Goal: Book appointment/travel/reservation

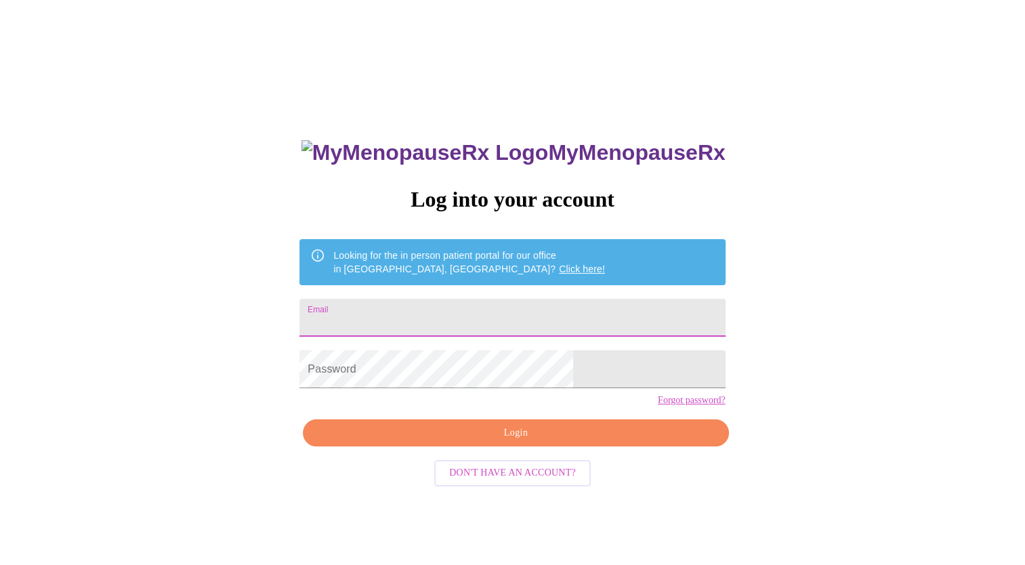
click at [423, 312] on input "Email" at bounding box center [512, 318] width 426 height 38
type input "[PERSON_NAME][EMAIL_ADDRESS][PERSON_NAME][DOMAIN_NAME]"
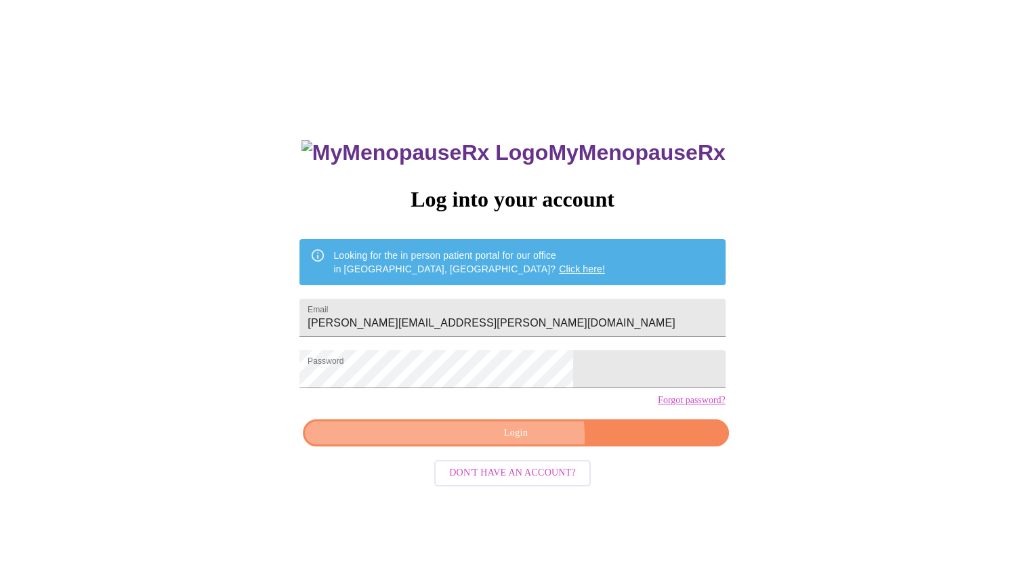
click at [520, 442] on span "Login" at bounding box center [515, 433] width 394 height 17
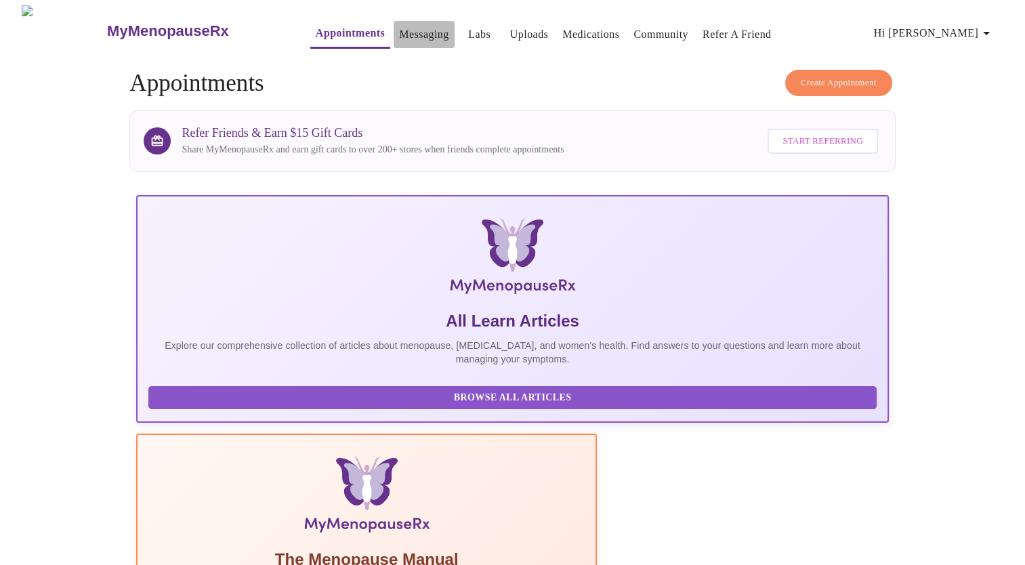
click at [399, 31] on link "Messaging" at bounding box center [423, 34] width 49 height 19
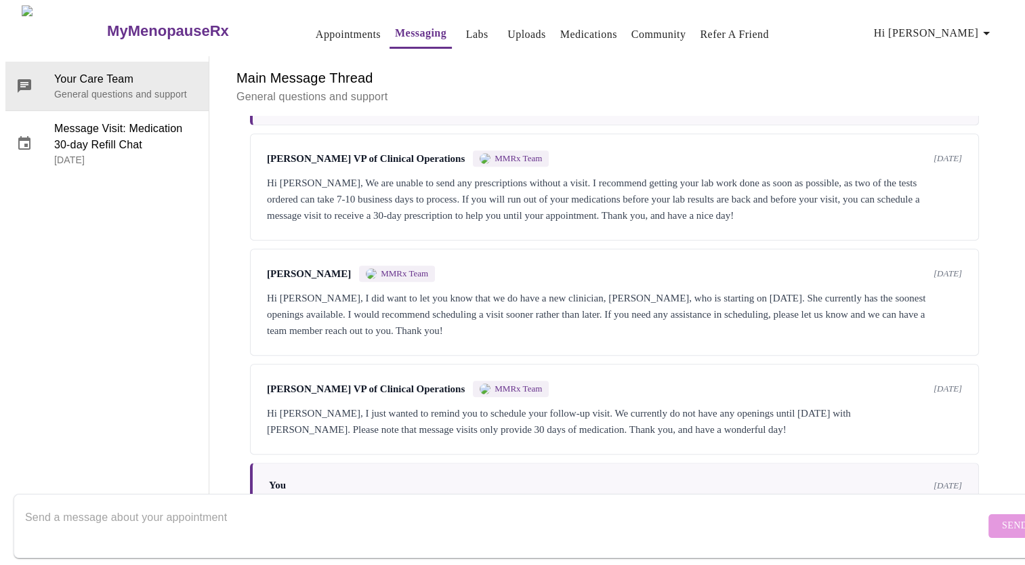
scroll to position [1014, 0]
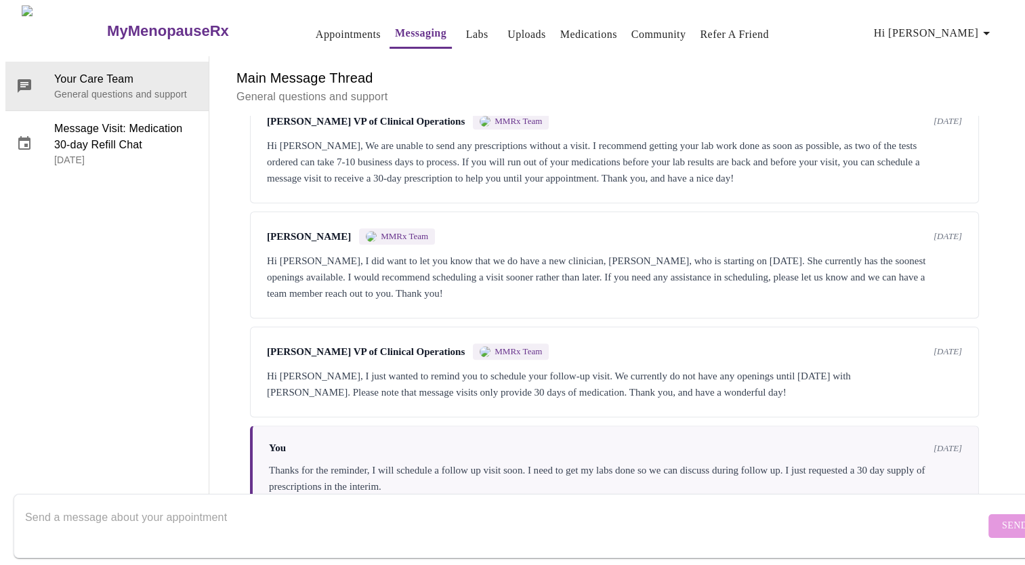
click at [333, 508] on textarea "Send a message about your appointment" at bounding box center [505, 525] width 960 height 43
click at [564, 507] on textarea "My labs were taken [DATE] [DATE] 10:00 a.m. I'm going to schedule my follow up …" at bounding box center [505, 525] width 960 height 43
type textarea "My labs were taken [DATE] [DATE] 10:00 a.m. I'm going to schedule my follow up …"
click at [1002, 518] on span "Send" at bounding box center [1015, 526] width 26 height 17
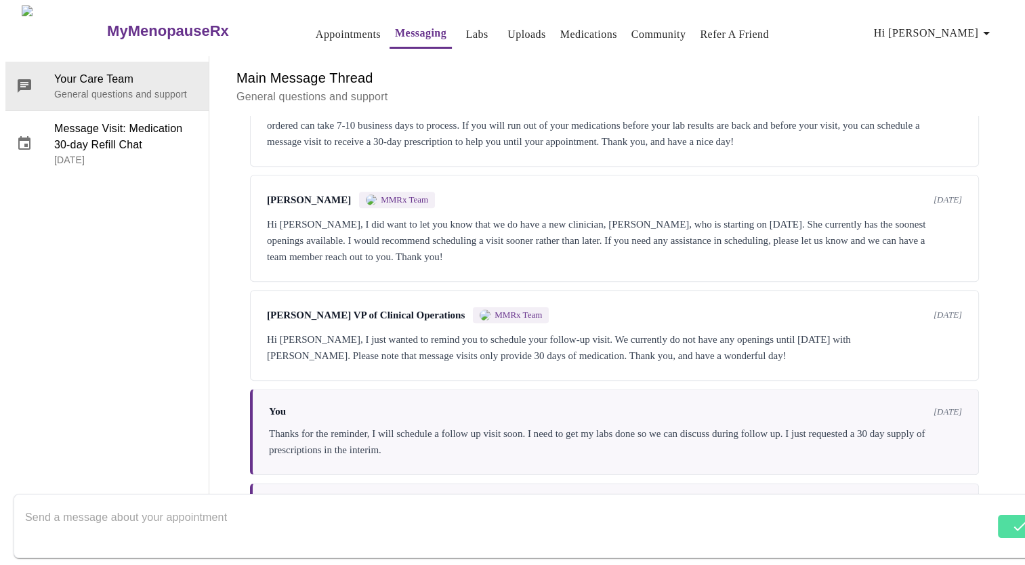
scroll to position [1096, 0]
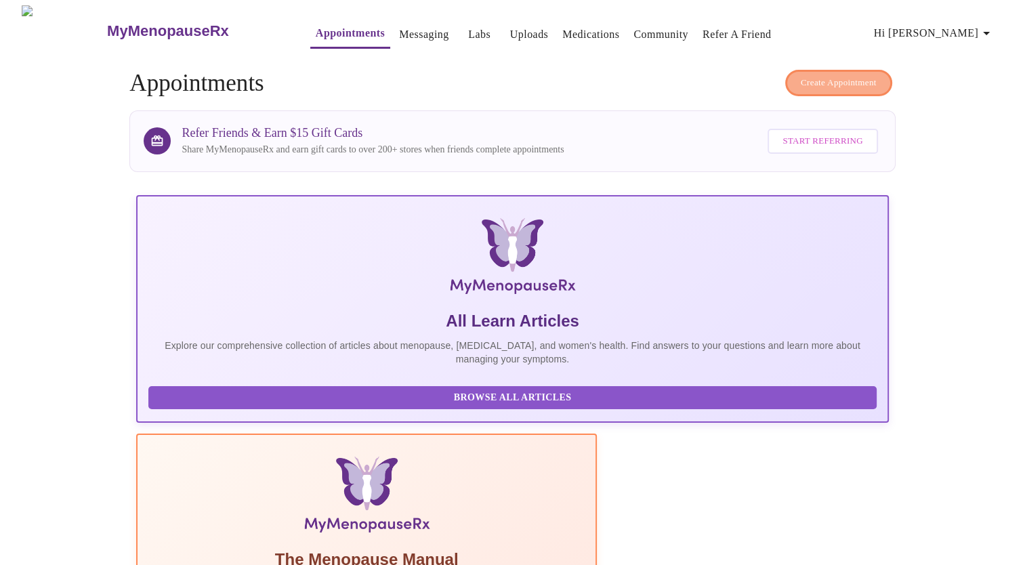
click at [835, 75] on span "Create Appointment" at bounding box center [839, 83] width 76 height 16
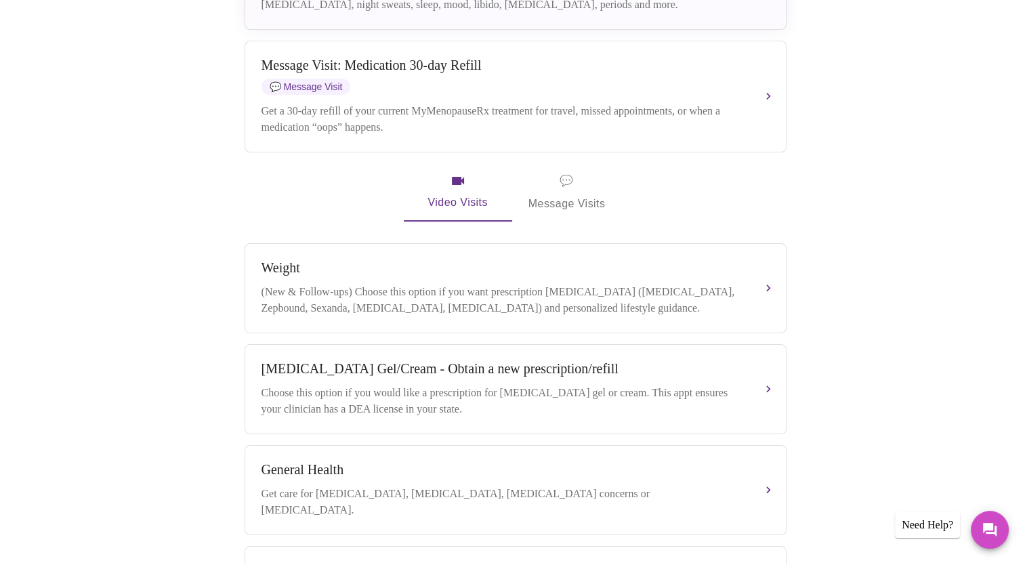
scroll to position [405, 0]
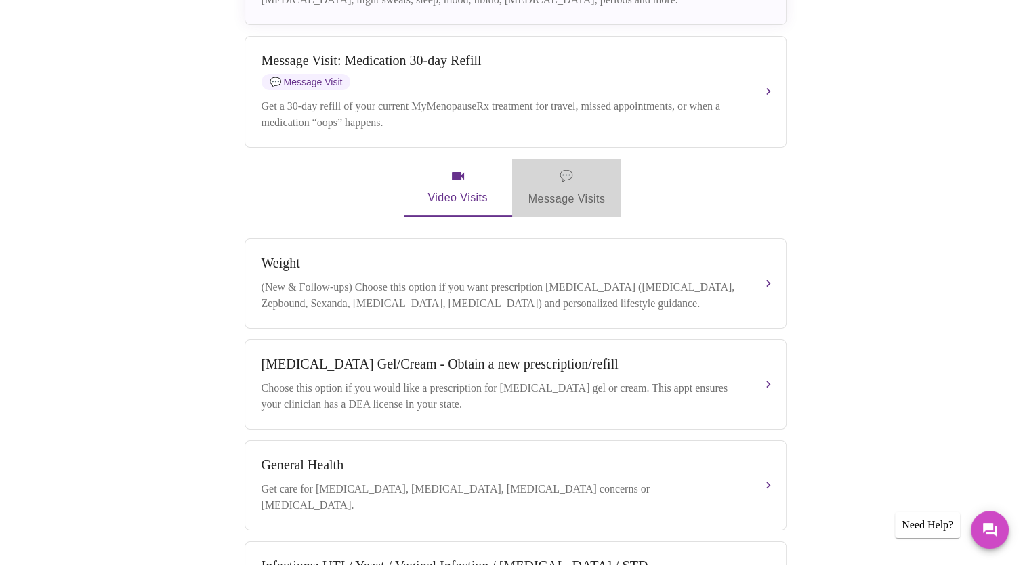
click at [575, 188] on span "💬 Message Visits" at bounding box center [567, 188] width 77 height 42
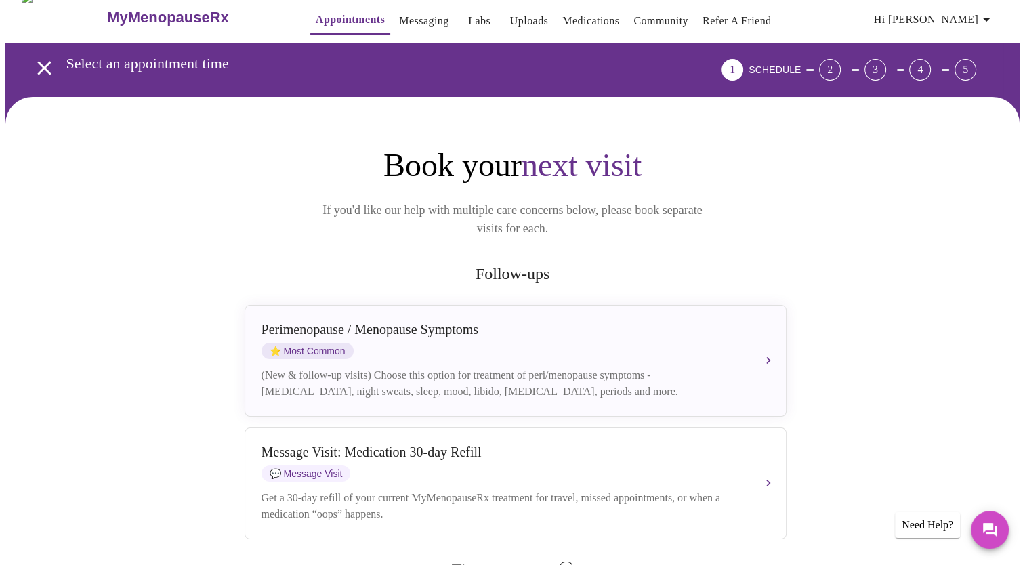
scroll to position [0, 0]
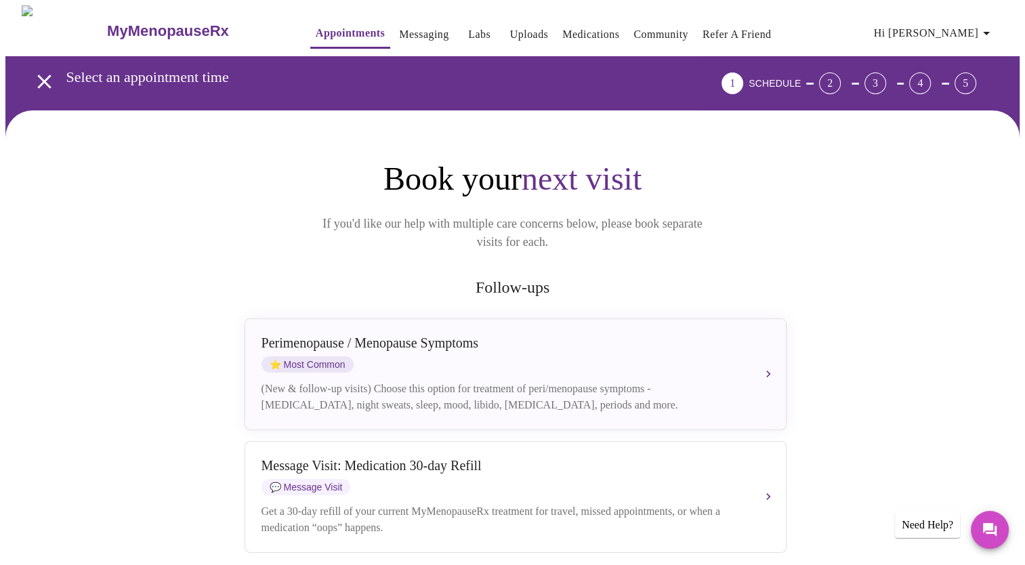
click at [508, 278] on h2 "Follow-ups" at bounding box center [513, 287] width 542 height 18
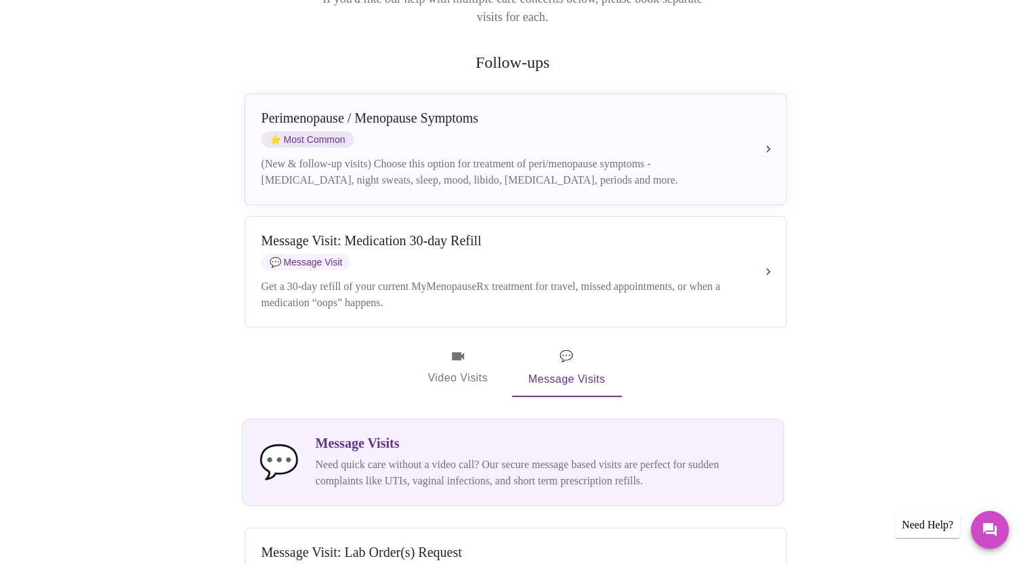
scroll to position [230, 0]
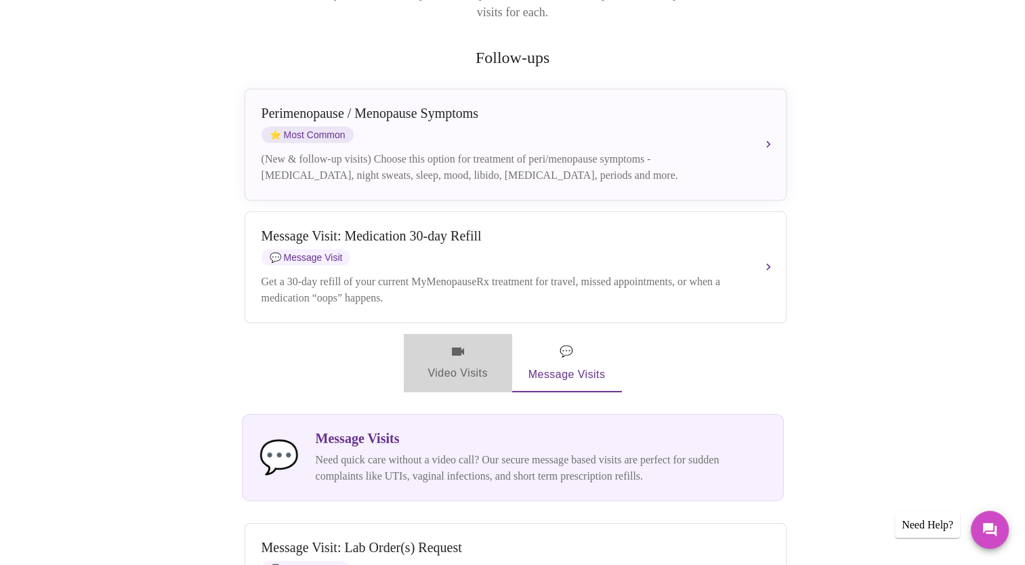
click at [447, 351] on span "Video Visits" at bounding box center [458, 363] width 76 height 39
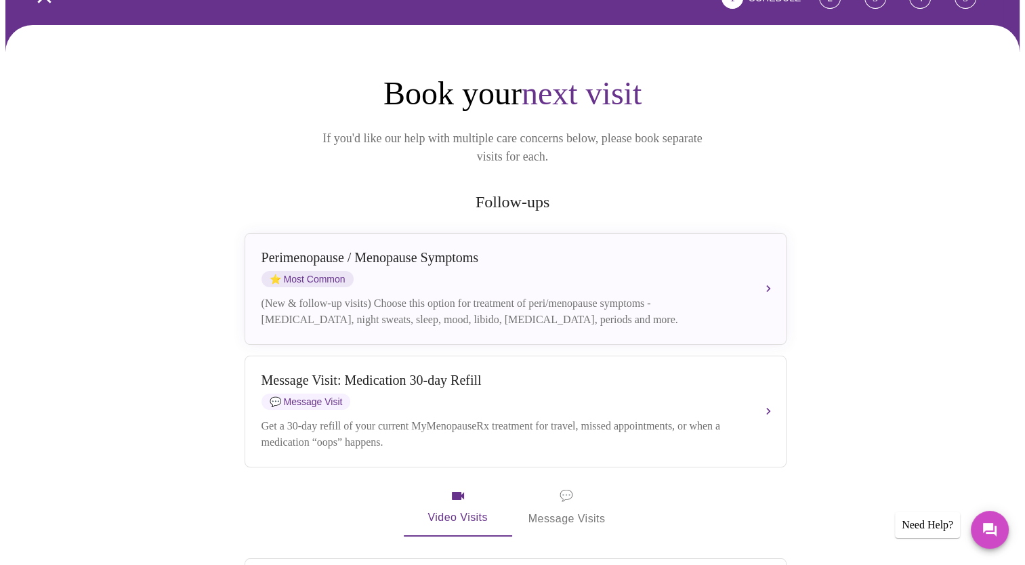
scroll to position [85, 0]
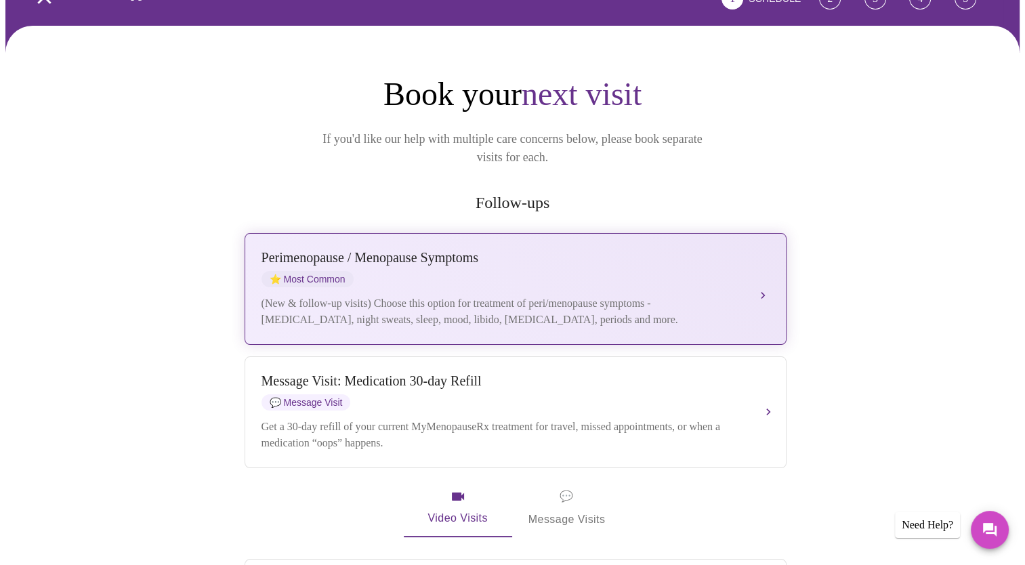
click at [539, 250] on div "[MEDICAL_DATA] / Menopause Symptoms ⭐ Most Common" at bounding box center [502, 268] width 481 height 37
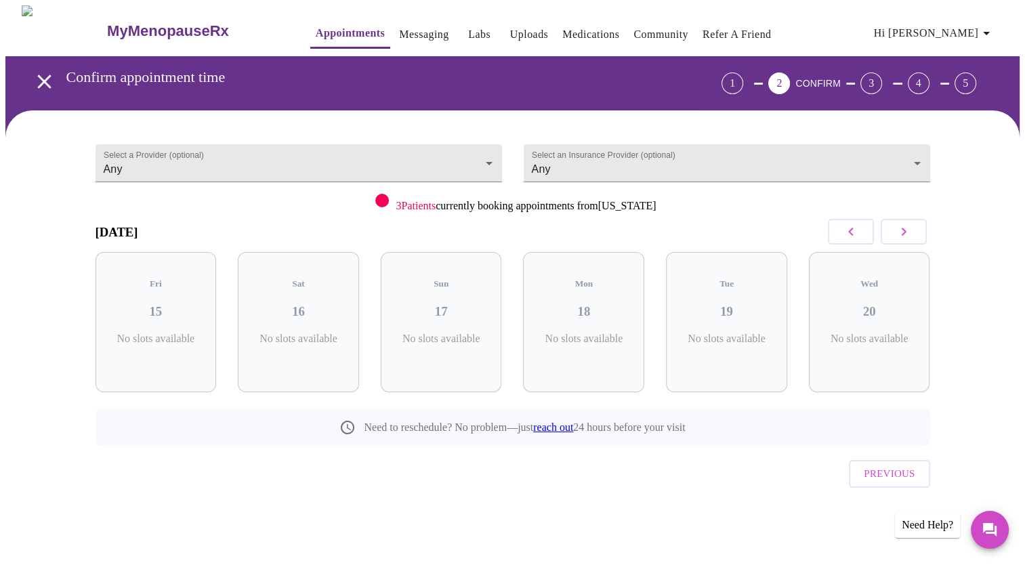
scroll to position [0, 0]
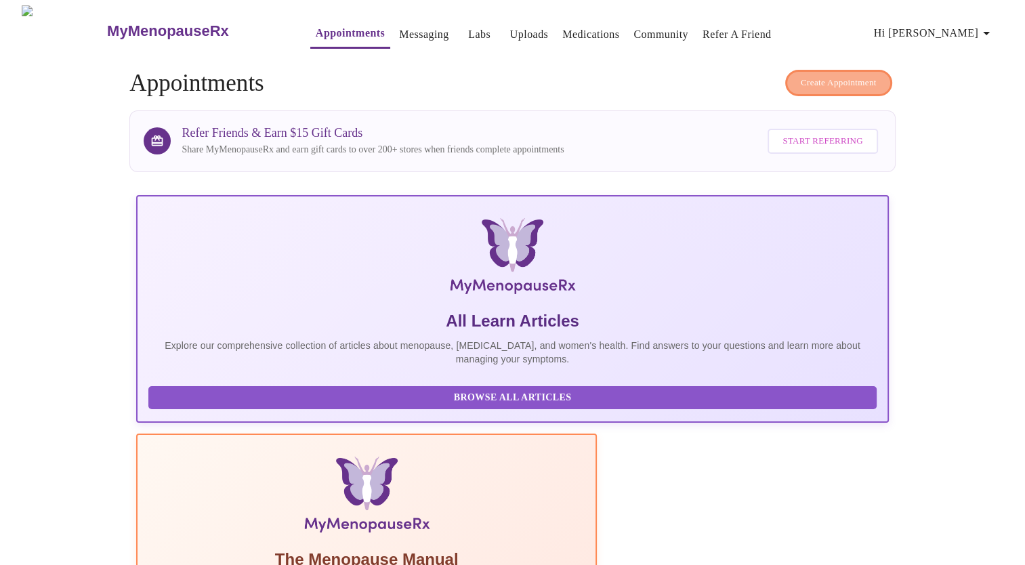
click at [832, 75] on span "Create Appointment" at bounding box center [839, 83] width 76 height 16
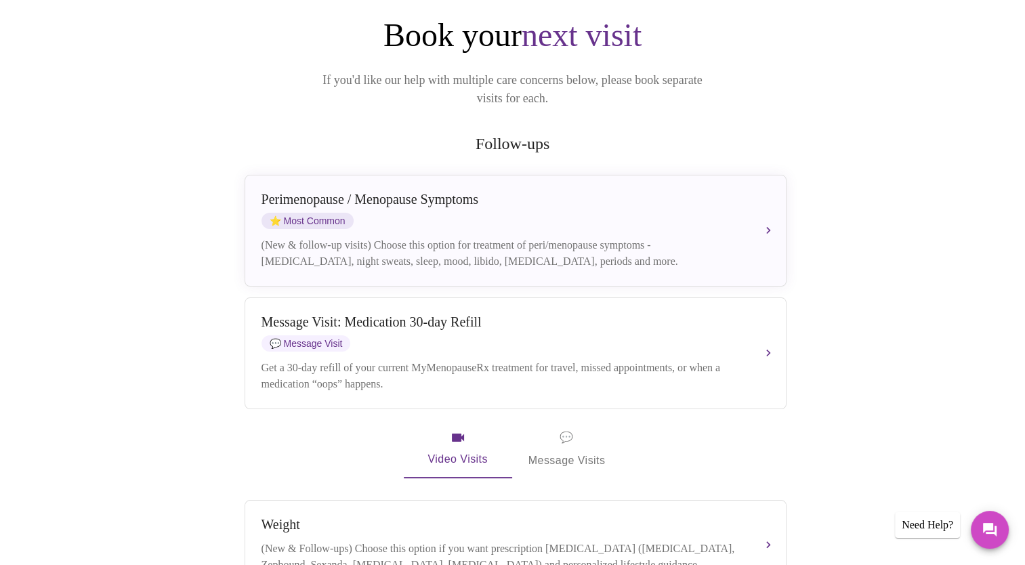
scroll to position [140, 0]
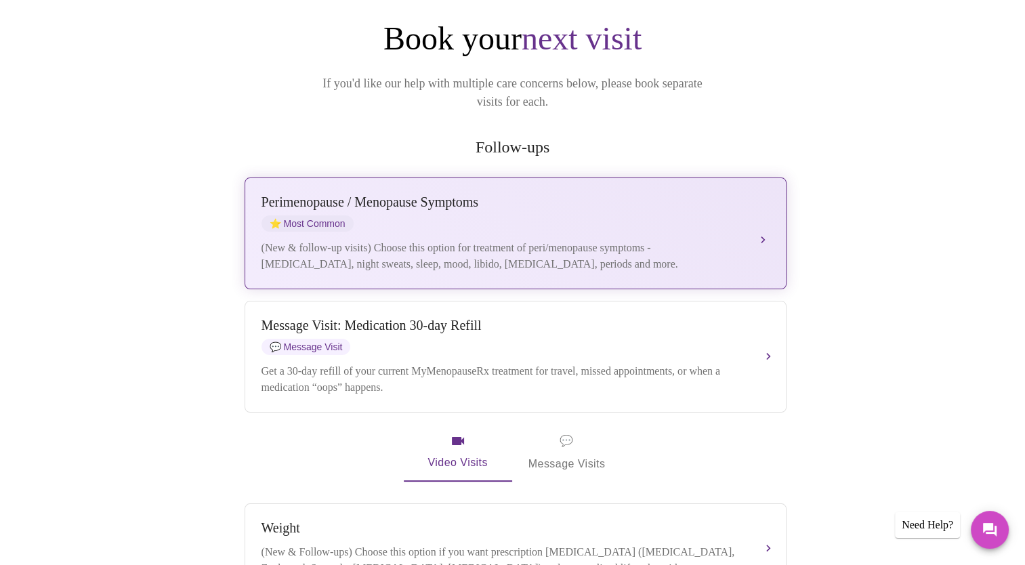
click at [562, 194] on div "[MEDICAL_DATA] / Menopause Symptoms ⭐ Most Common" at bounding box center [502, 212] width 481 height 37
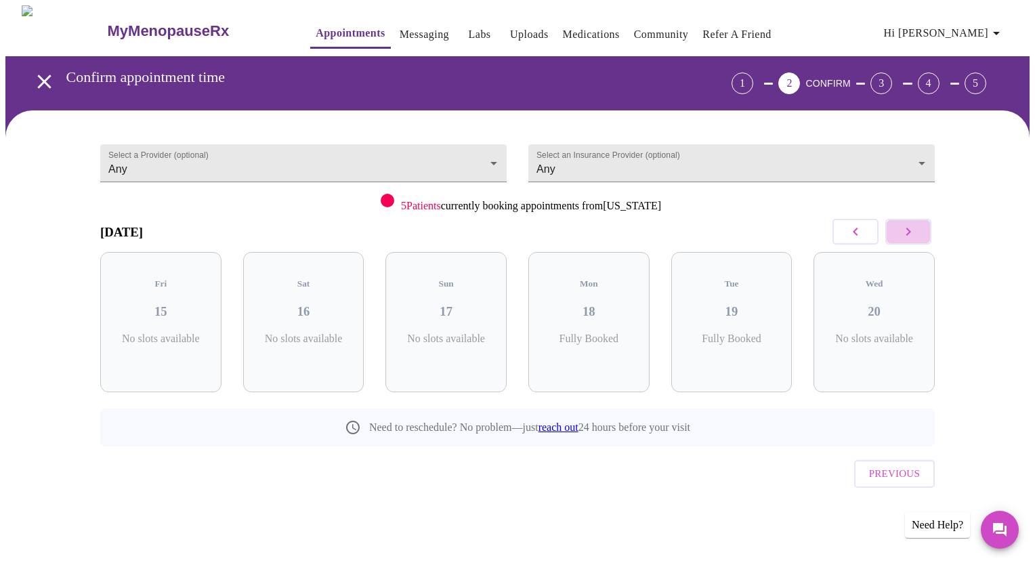
click at [911, 233] on icon "button" at bounding box center [909, 232] width 16 height 16
click at [441, 304] on h3 "22" at bounding box center [446, 311] width 100 height 15
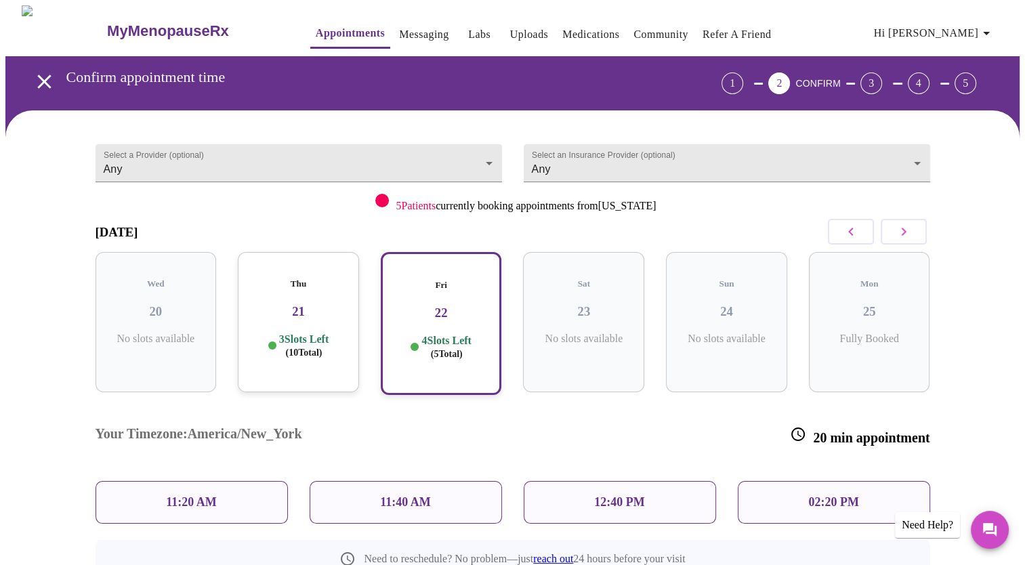
click at [201, 495] on p "11:20 AM" at bounding box center [191, 502] width 51 height 14
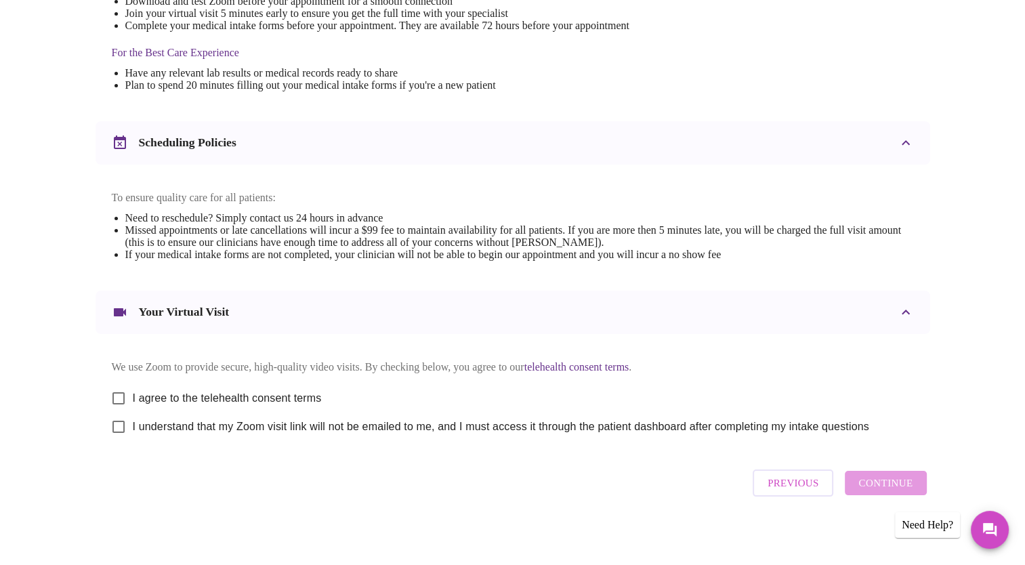
scroll to position [416, 0]
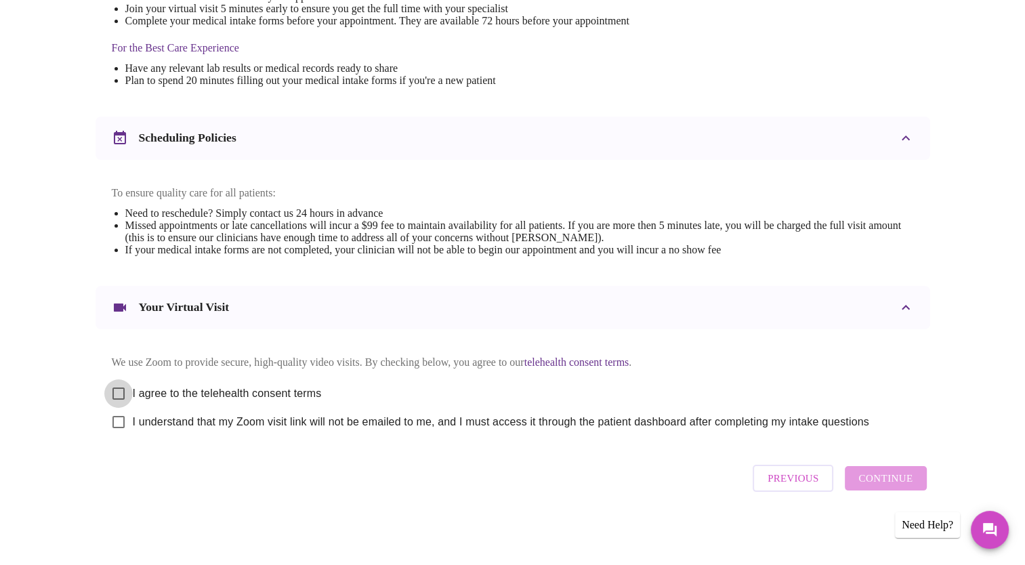
click at [119, 392] on input "I agree to the telehealth consent terms" at bounding box center [118, 393] width 28 height 28
checkbox input "true"
click at [116, 424] on input "I understand that my Zoom visit link will not be emailed to me, and I must acce…" at bounding box center [118, 422] width 28 height 28
checkbox input "true"
click at [882, 487] on span "Continue" at bounding box center [886, 479] width 54 height 18
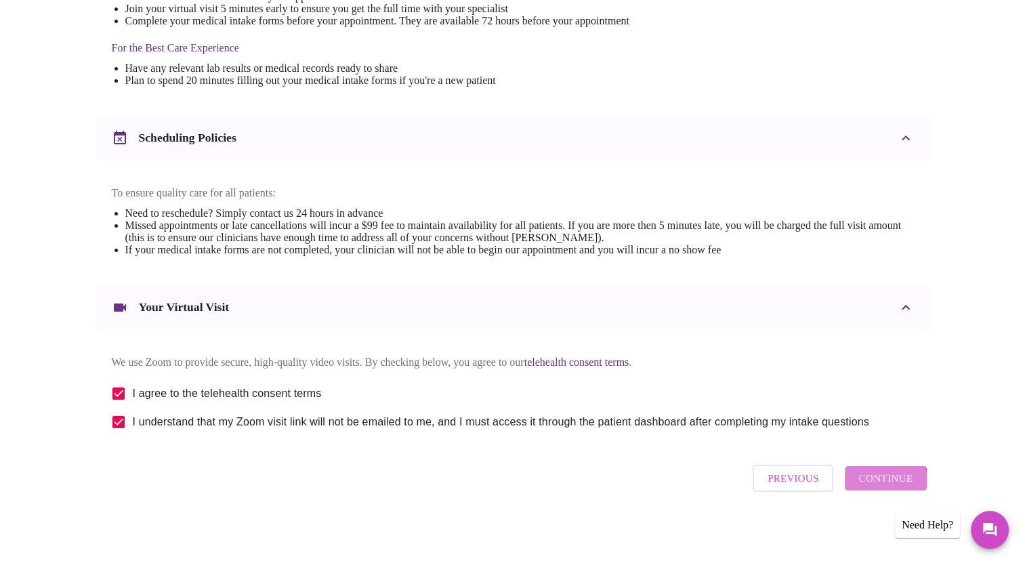
scroll to position [11, 0]
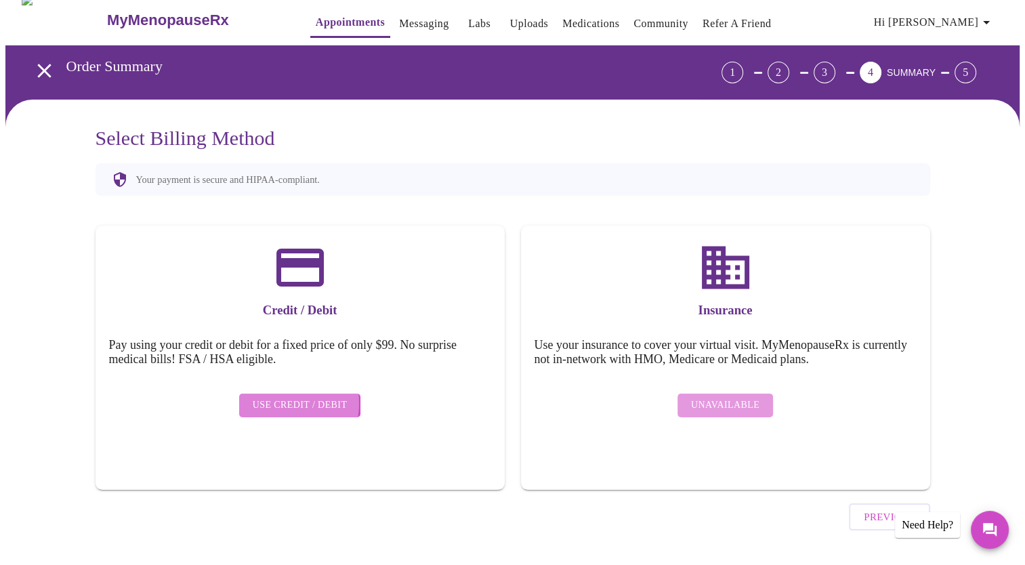
click at [282, 397] on span "Use Credit / Debit" at bounding box center [300, 405] width 95 height 17
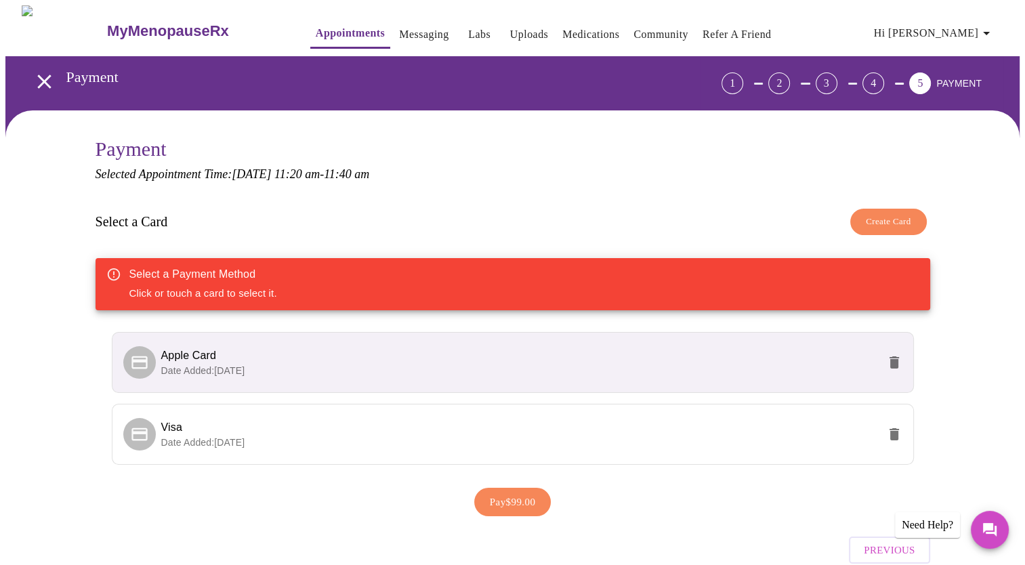
click at [457, 364] on p "Date Added: [DATE]" at bounding box center [519, 371] width 717 height 14
click at [194, 348] on span "Apple Card" at bounding box center [519, 356] width 717 height 16
click at [517, 505] on span "Pay $99.00" at bounding box center [513, 502] width 46 height 18
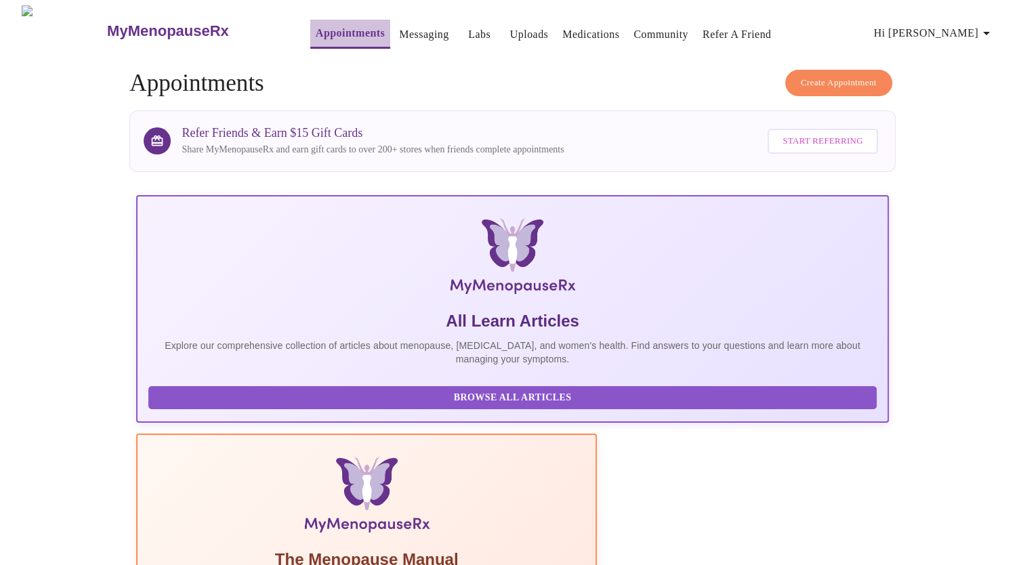
click at [316, 31] on link "Appointments" at bounding box center [350, 33] width 69 height 19
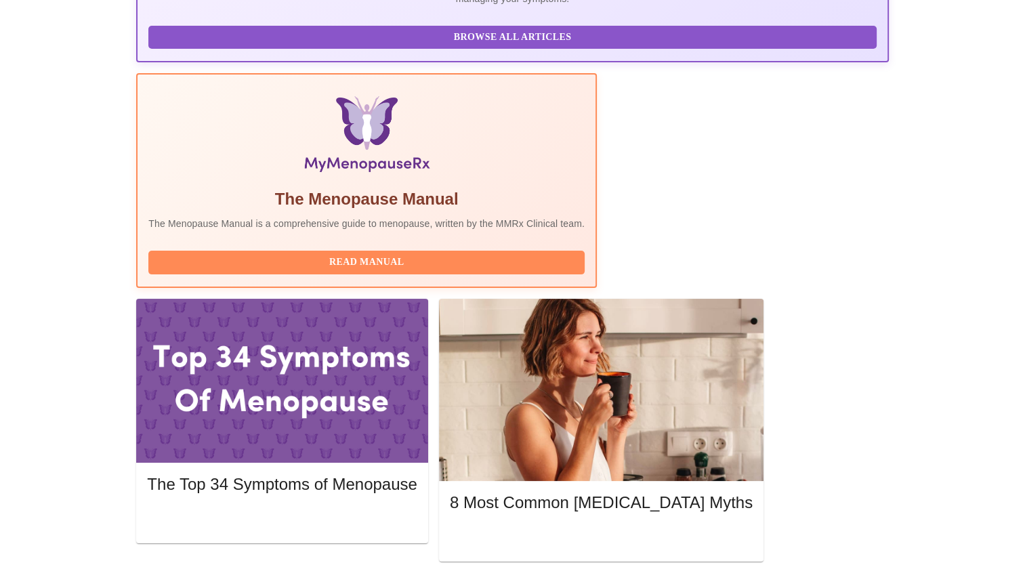
scroll to position [362, 0]
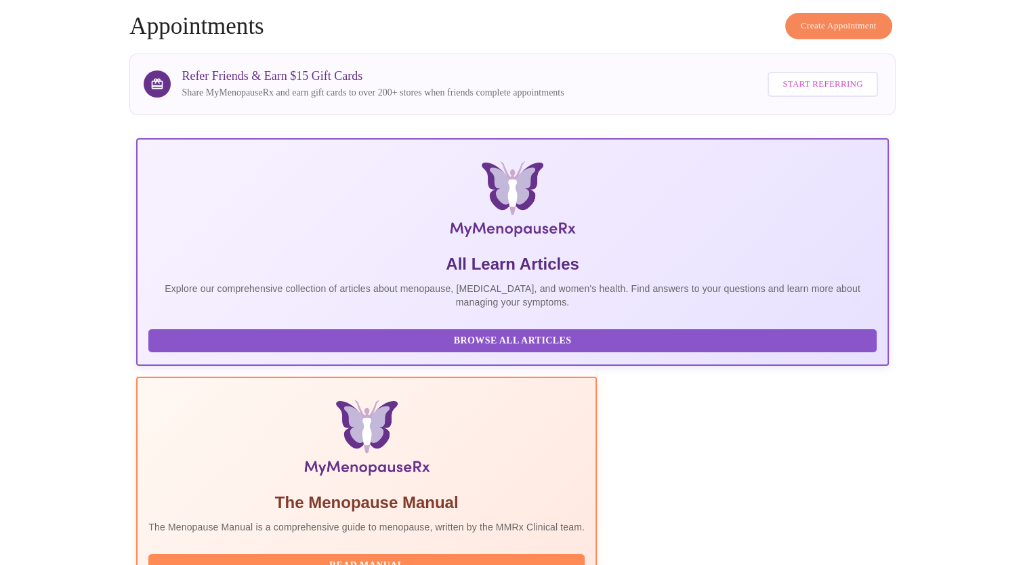
scroll to position [0, 0]
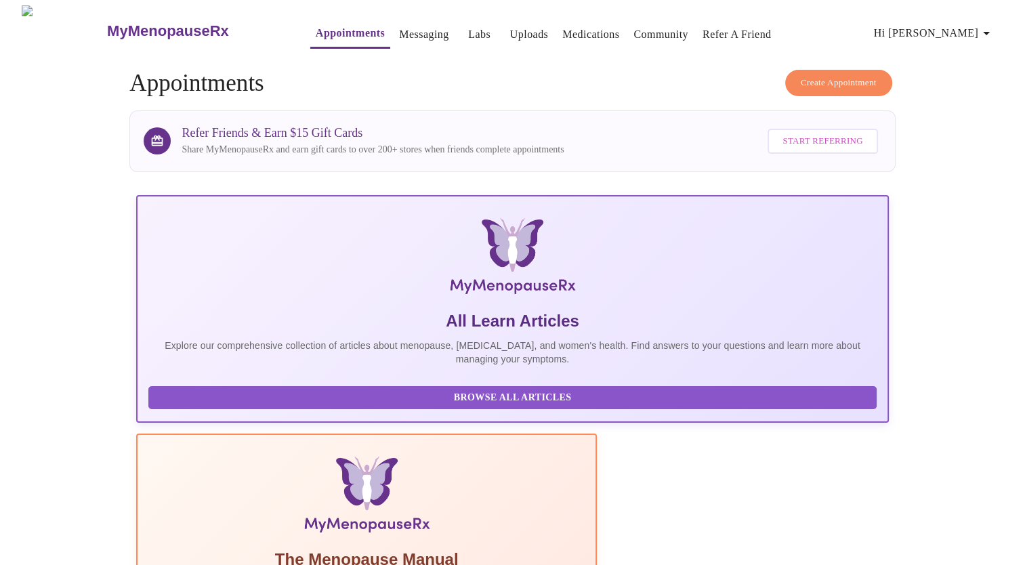
click at [399, 30] on link "Messaging" at bounding box center [423, 34] width 49 height 19
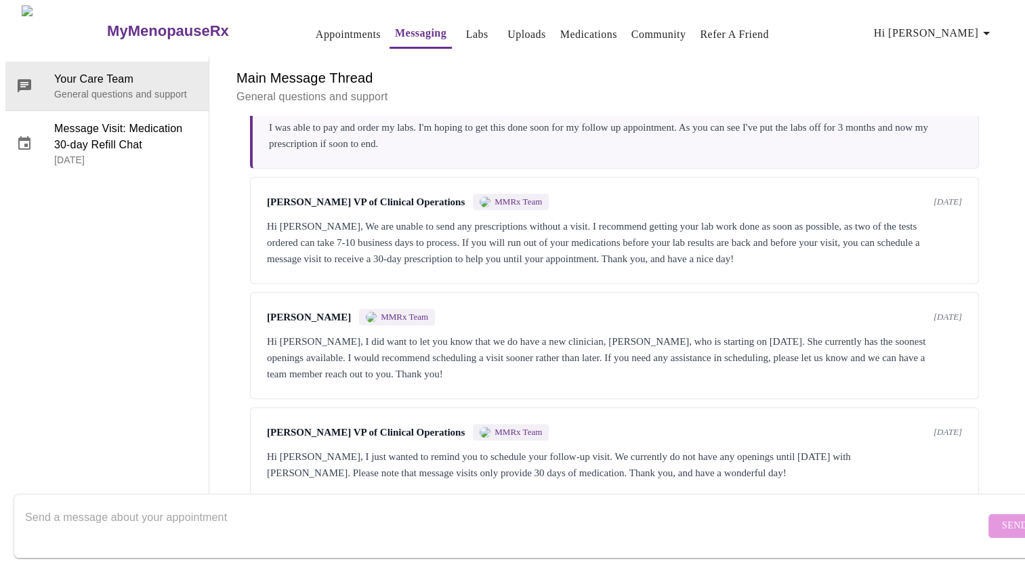
scroll to position [891, 0]
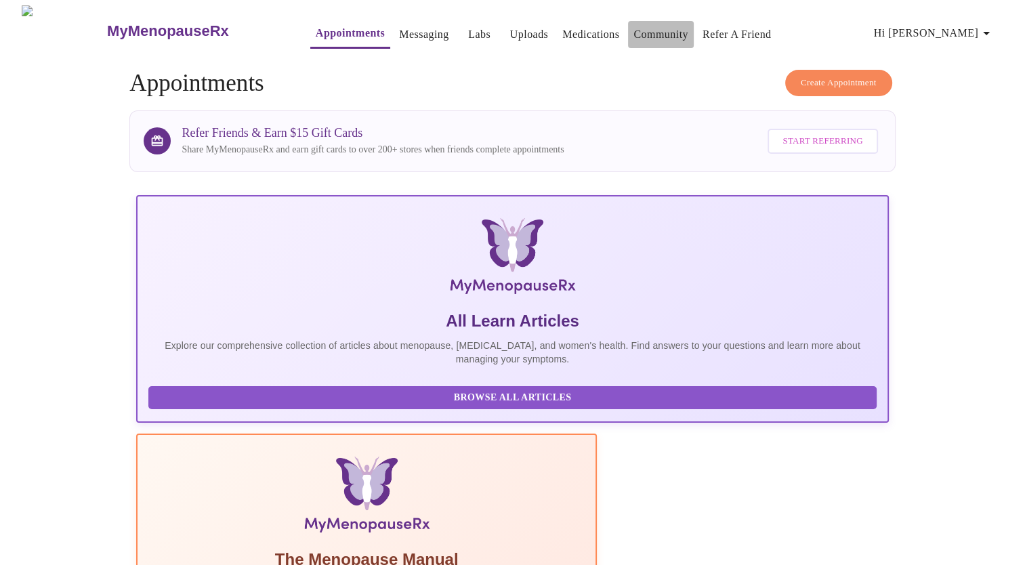
click at [636, 32] on link "Community" at bounding box center [661, 34] width 55 height 19
